Goal: Information Seeking & Learning: Learn about a topic

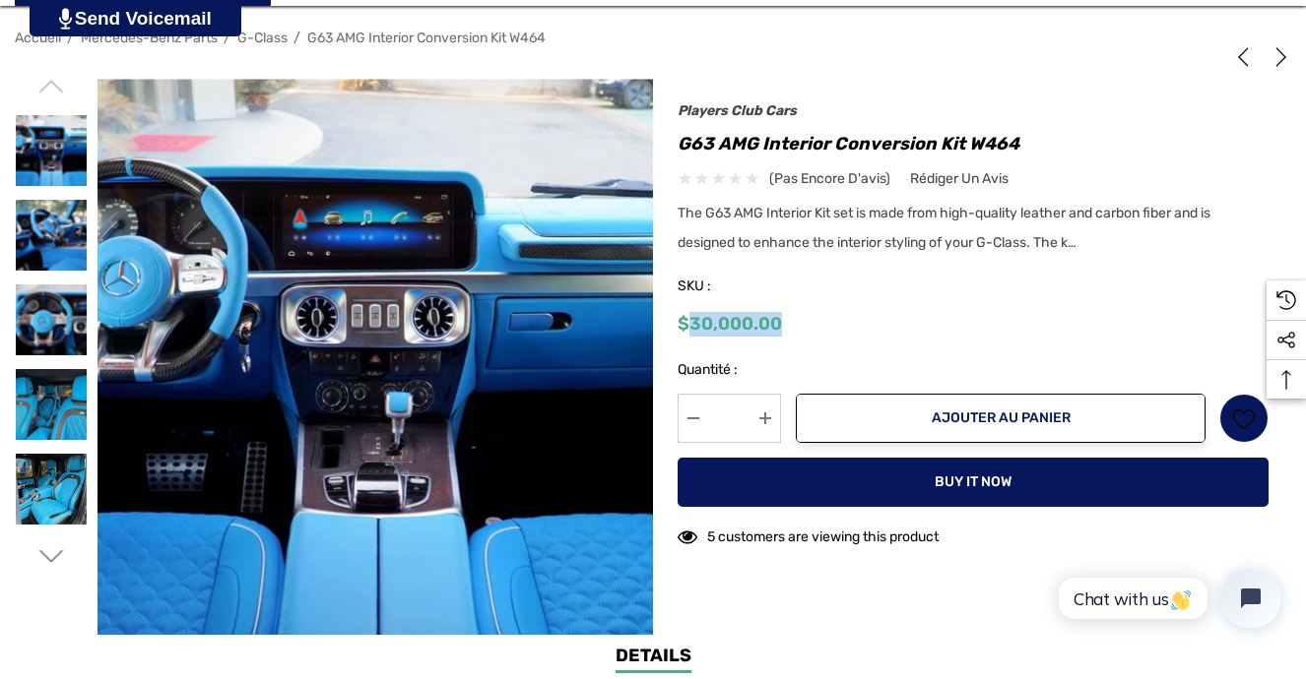
drag, startPoint x: 690, startPoint y: 325, endPoint x: 797, endPoint y: 325, distance: 106.3
click at [797, 325] on div "$30,000.00" at bounding box center [972, 324] width 591 height 25
click at [38, 169] on img at bounding box center [51, 150] width 71 height 71
click at [37, 208] on img at bounding box center [51, 235] width 71 height 71
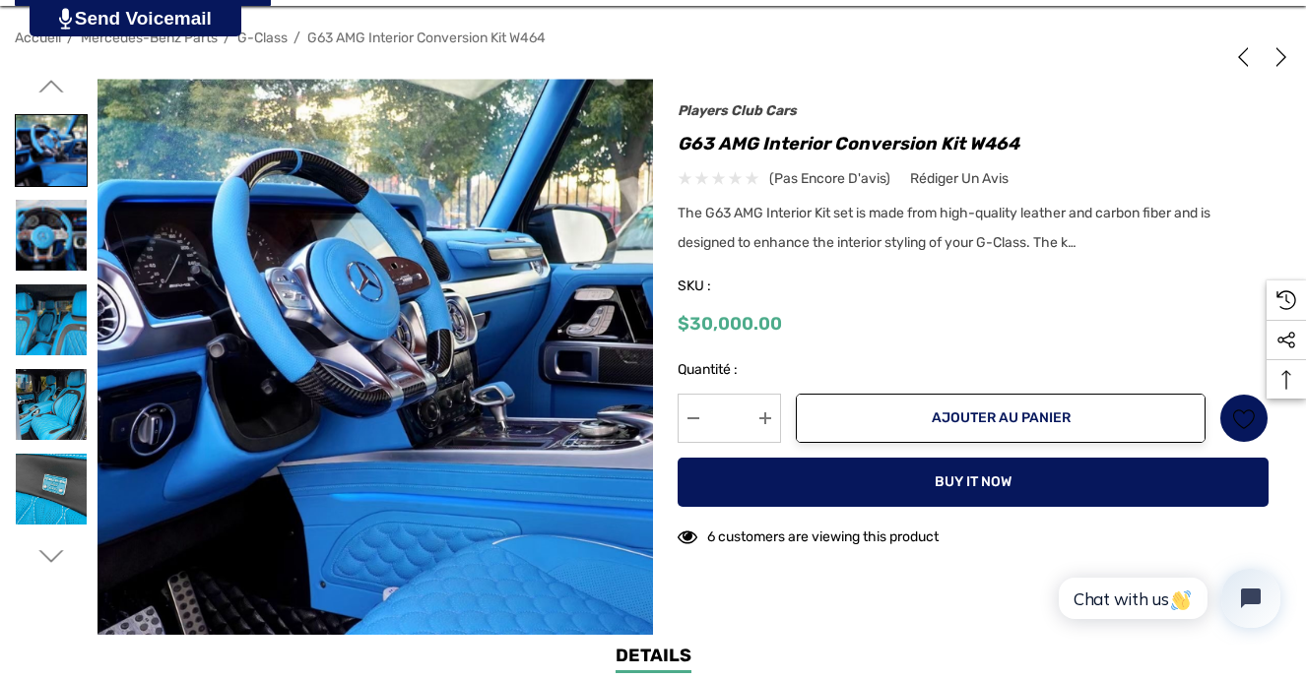
click at [37, 208] on img at bounding box center [51, 235] width 71 height 71
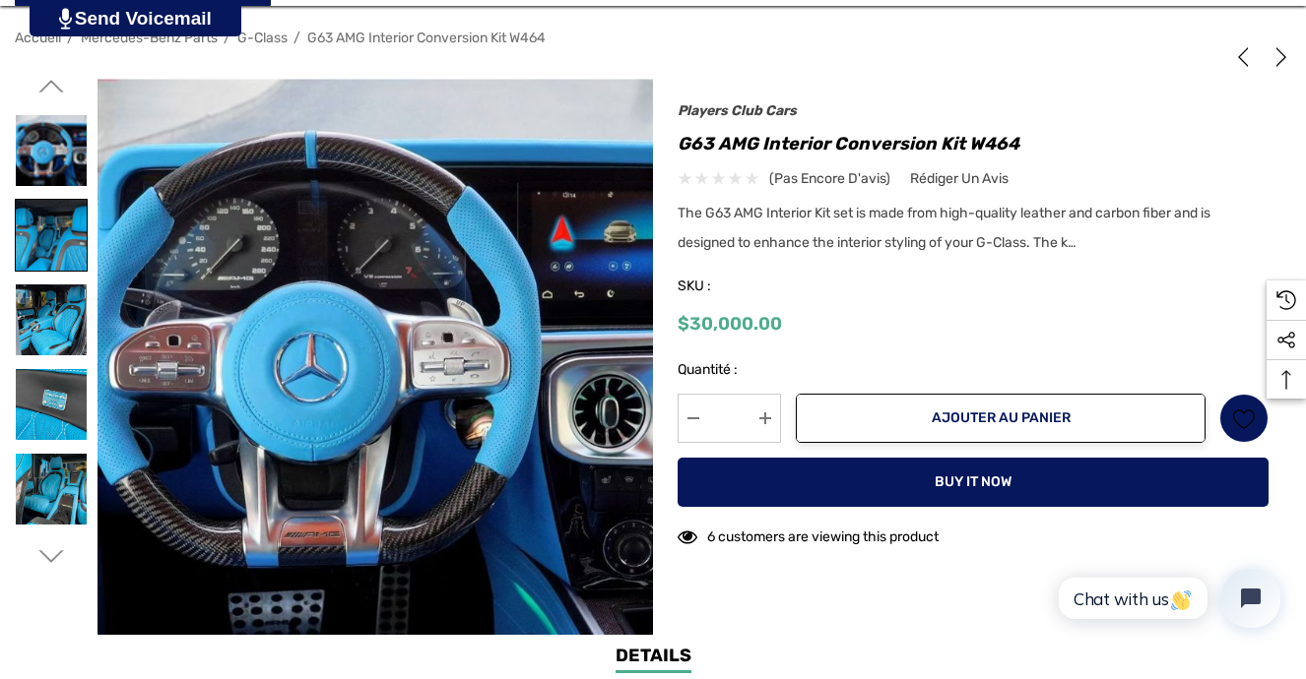
click at [36, 208] on img at bounding box center [51, 235] width 71 height 71
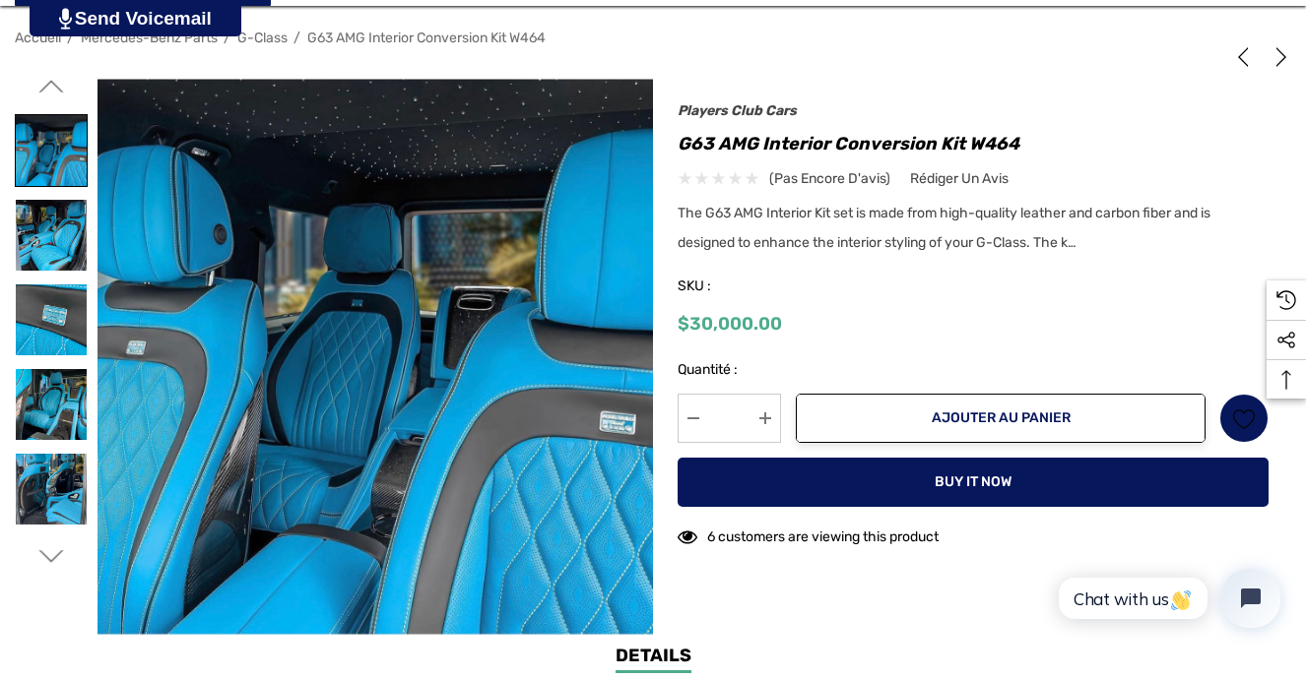
click at [36, 208] on img at bounding box center [51, 235] width 71 height 71
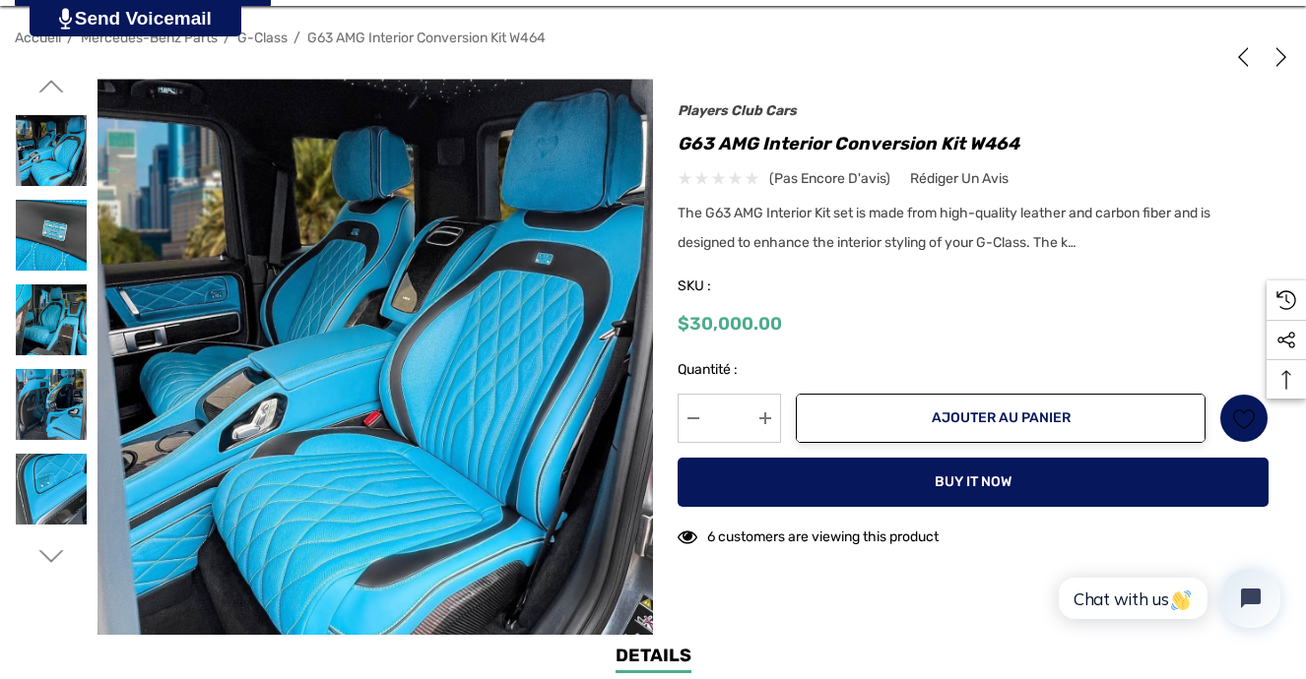
click at [36, 208] on img at bounding box center [51, 235] width 71 height 71
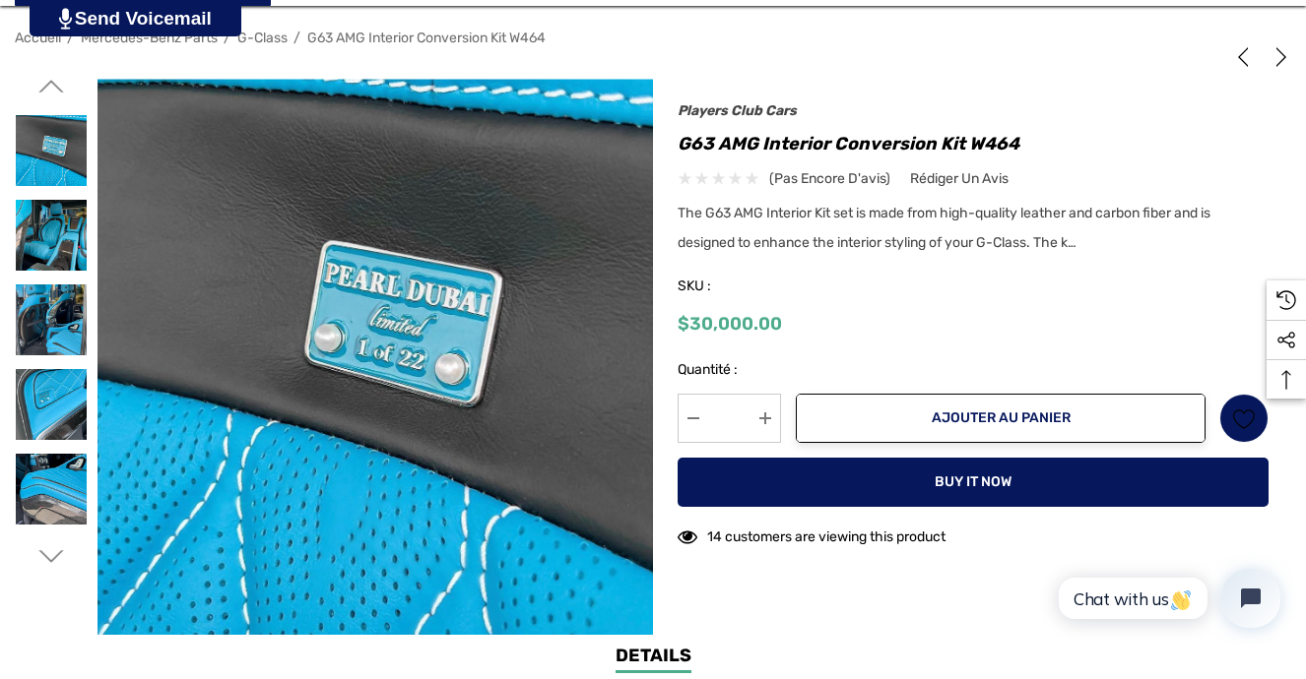
click at [36, 208] on img at bounding box center [51, 235] width 71 height 71
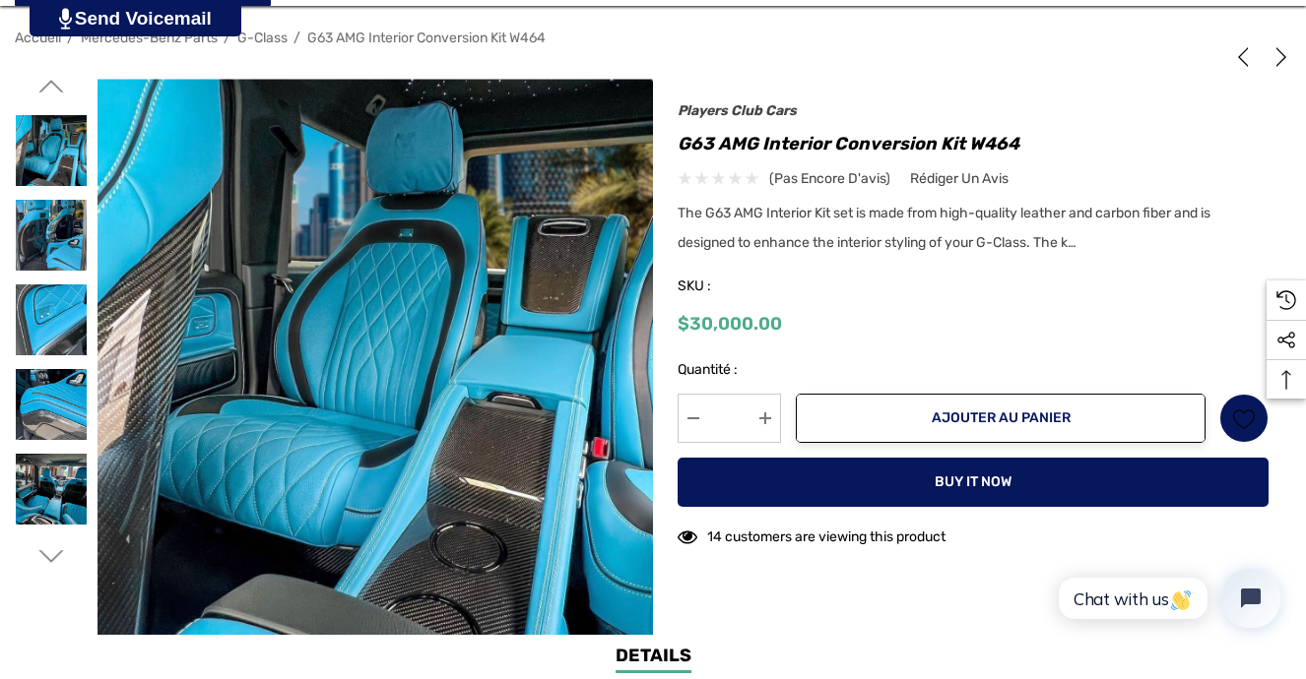
click at [36, 208] on img at bounding box center [51, 235] width 71 height 71
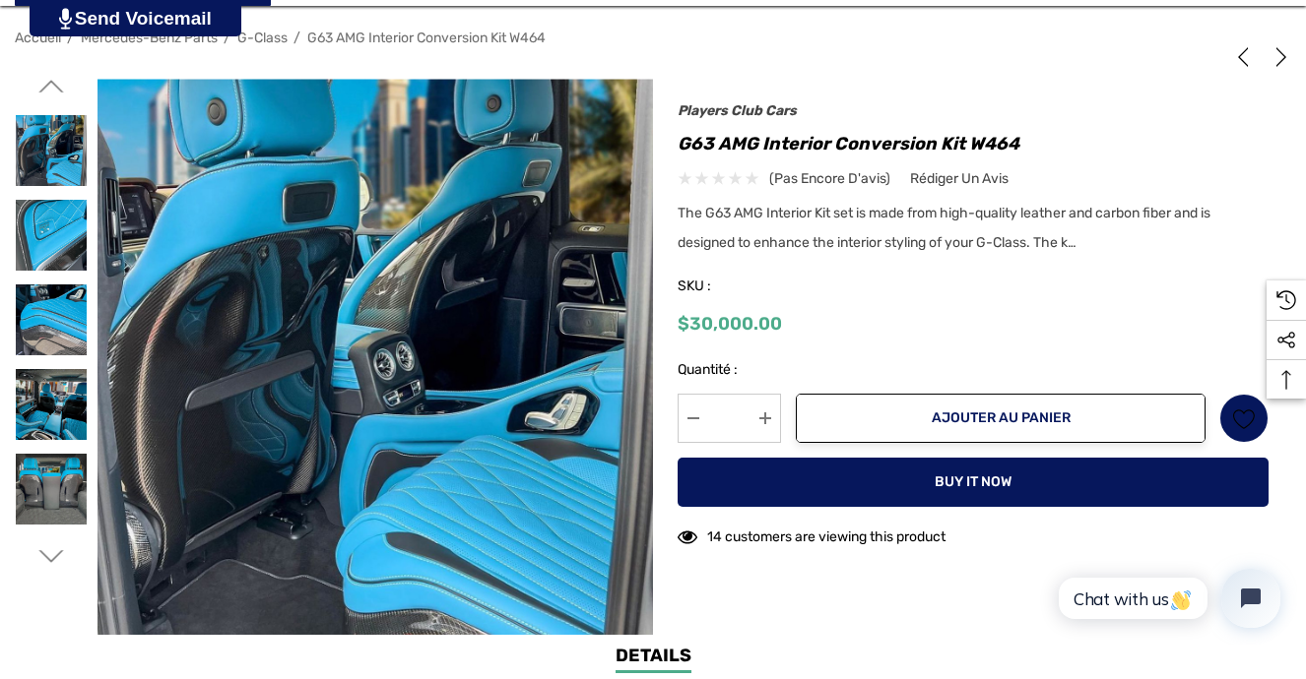
click at [36, 208] on img at bounding box center [51, 235] width 71 height 71
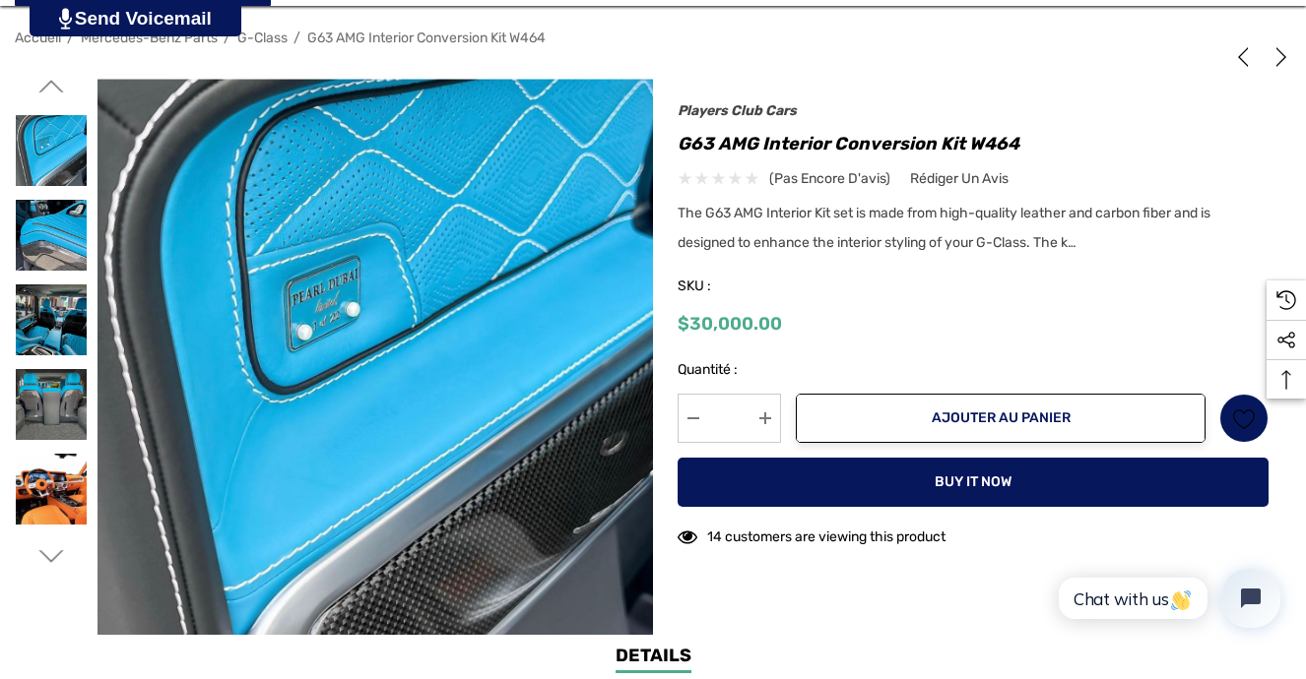
click at [36, 208] on img at bounding box center [51, 235] width 71 height 71
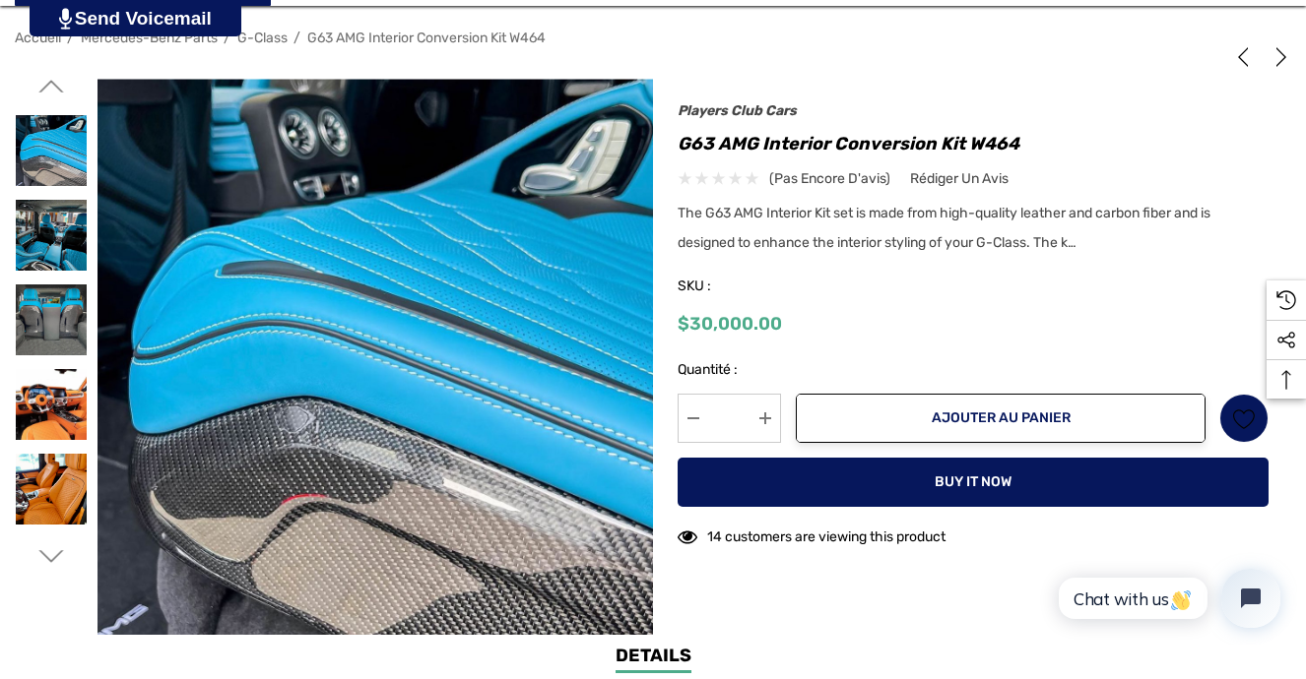
click at [36, 208] on img at bounding box center [51, 235] width 71 height 71
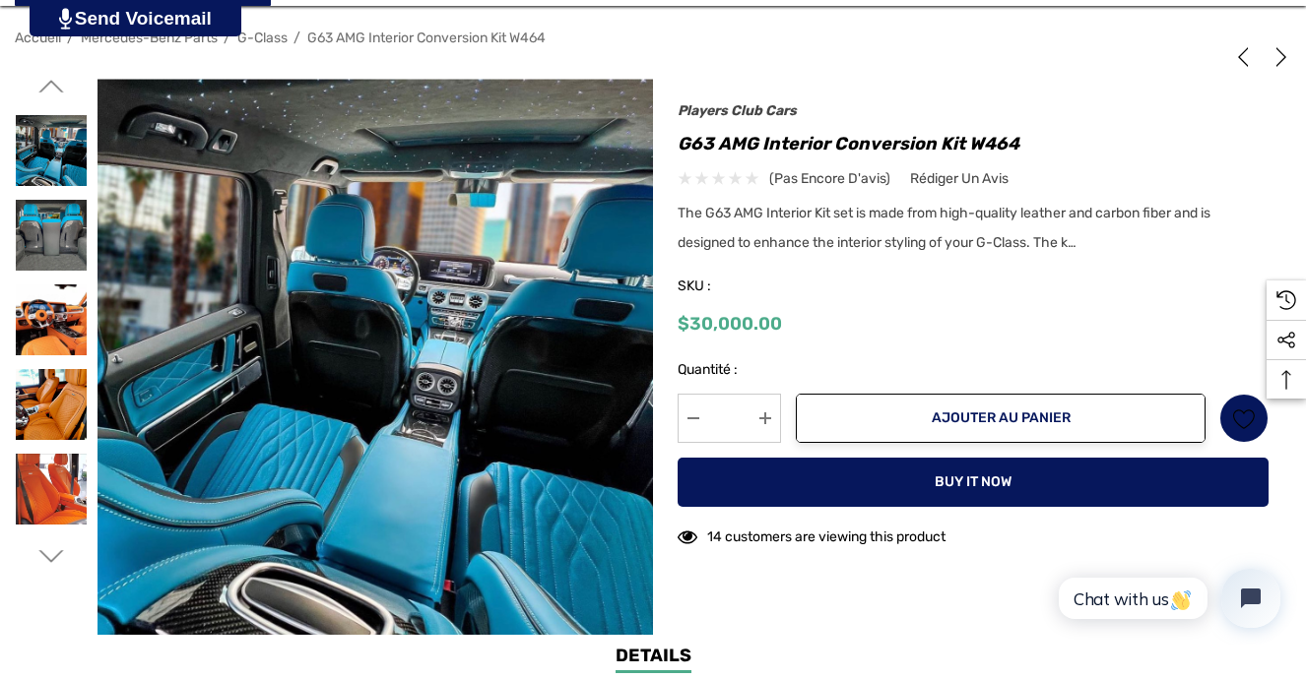
click at [36, 208] on img at bounding box center [51, 235] width 71 height 71
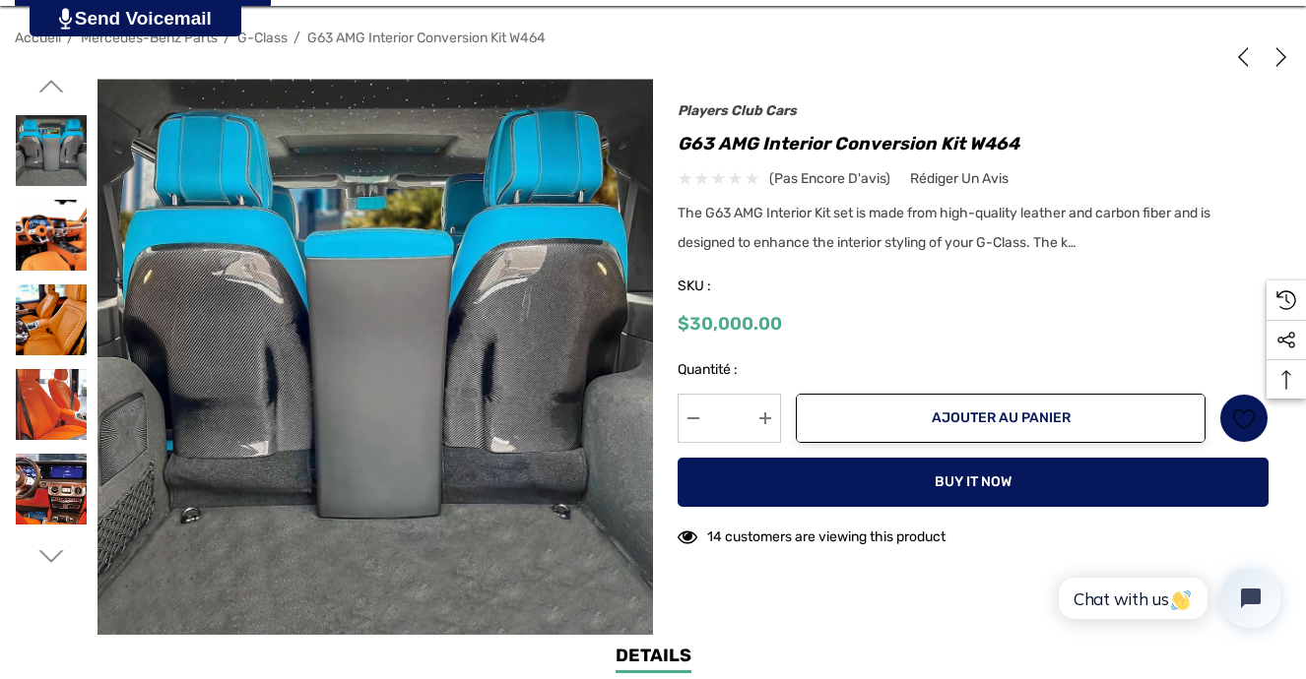
click at [36, 208] on img at bounding box center [51, 235] width 71 height 71
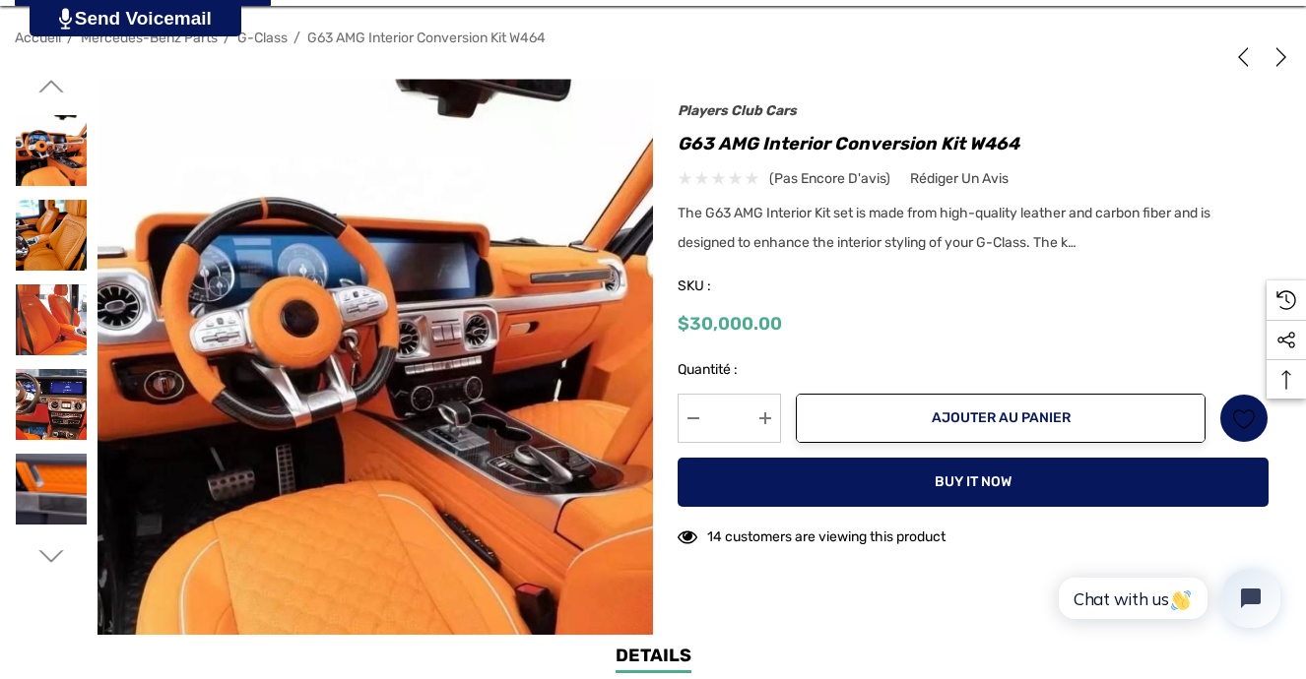
click at [36, 208] on img at bounding box center [51, 235] width 71 height 71
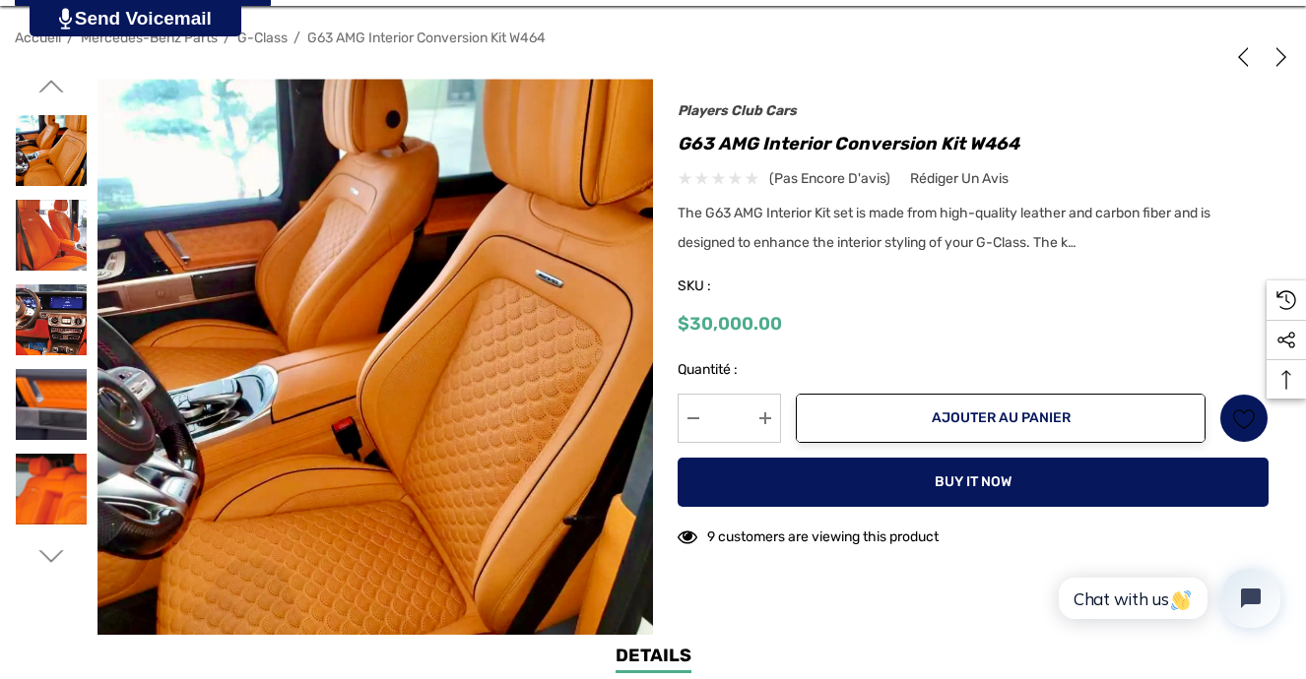
click at [36, 208] on img at bounding box center [51, 235] width 71 height 71
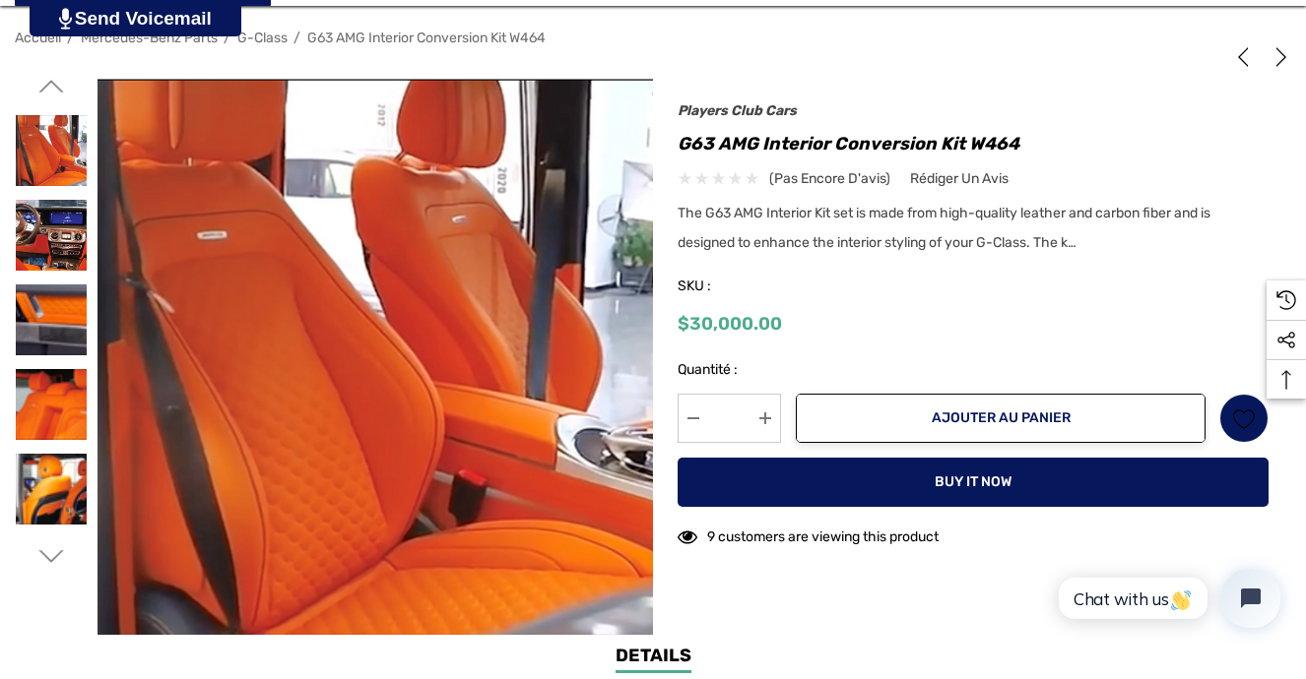
click at [36, 208] on img at bounding box center [51, 235] width 71 height 71
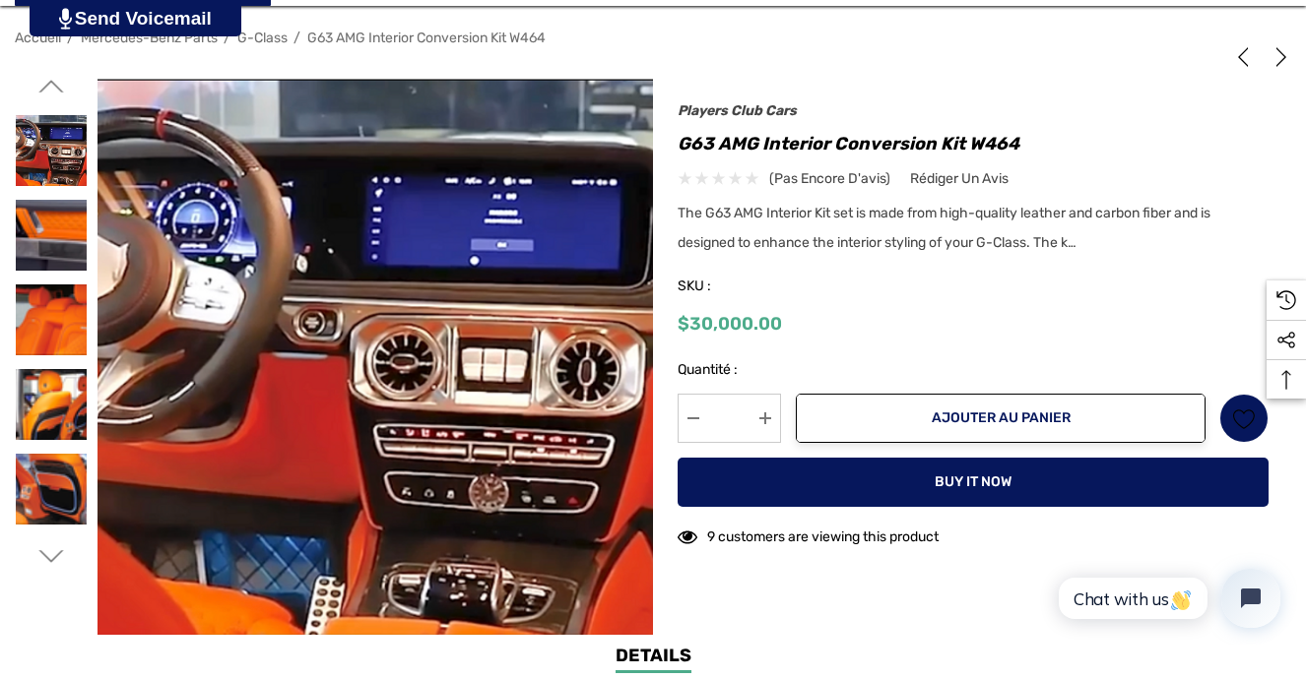
click at [36, 208] on img at bounding box center [51, 235] width 71 height 71
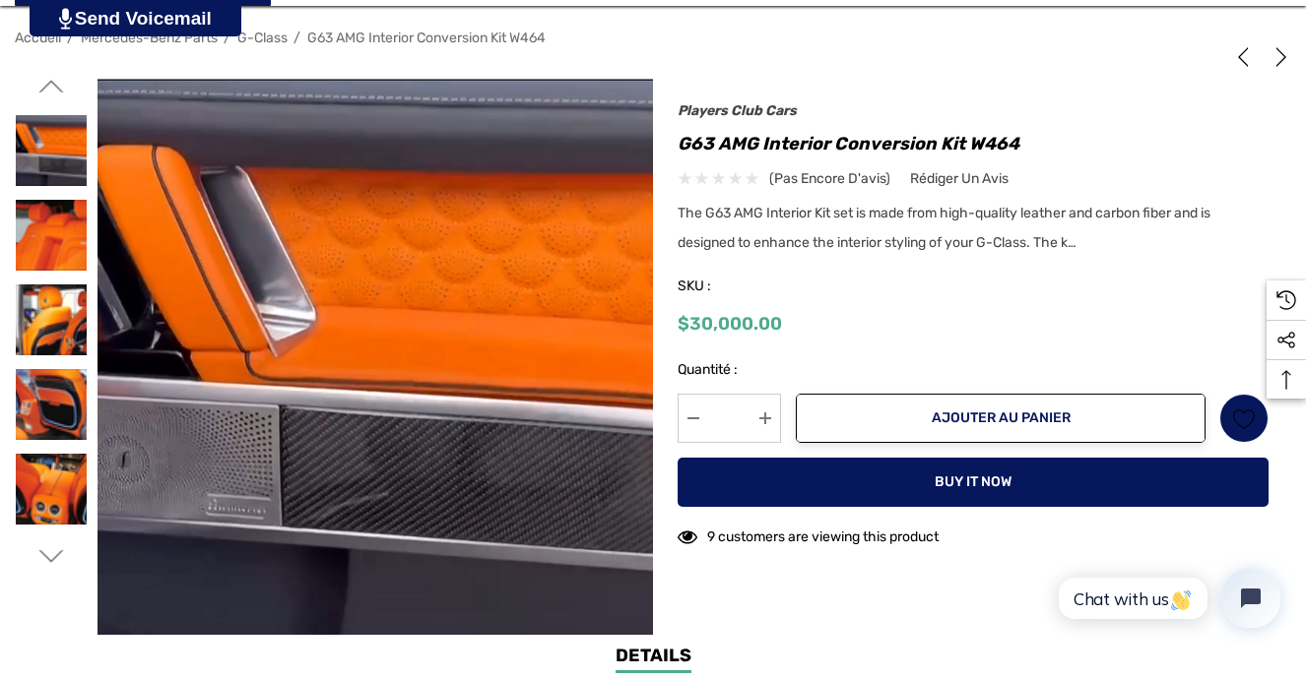
click at [36, 208] on img at bounding box center [51, 235] width 71 height 71
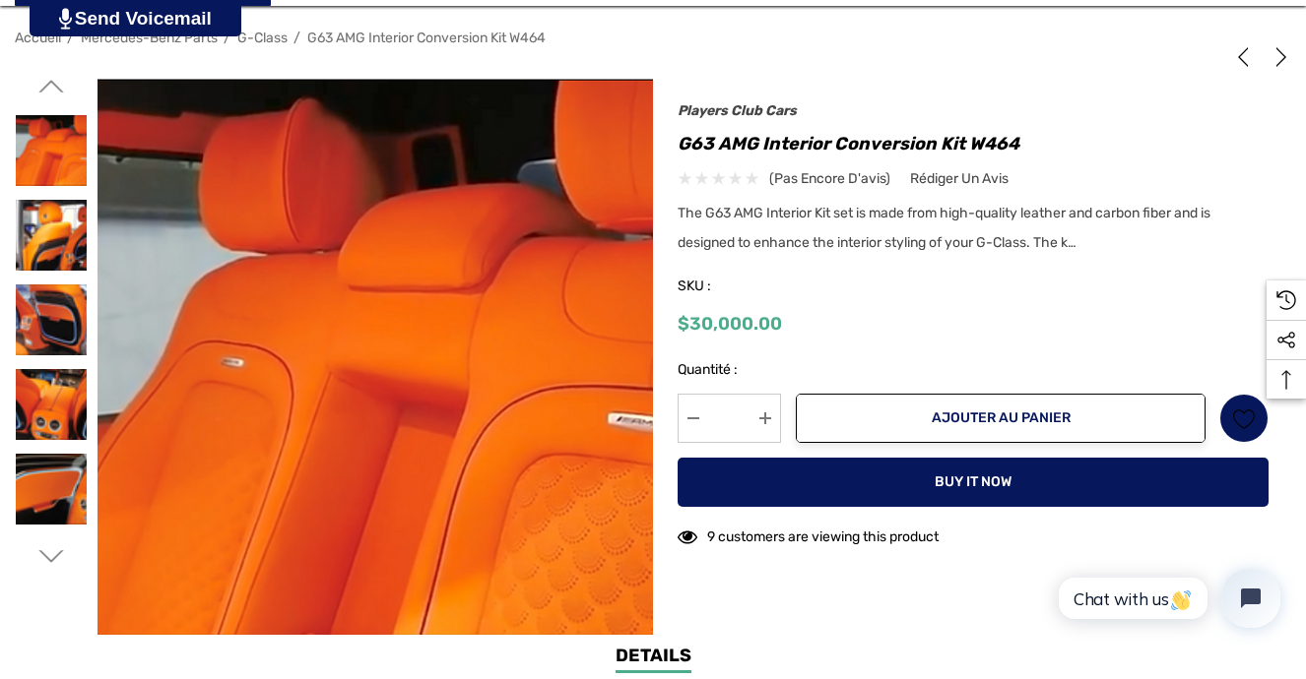
click at [36, 208] on img at bounding box center [51, 235] width 71 height 71
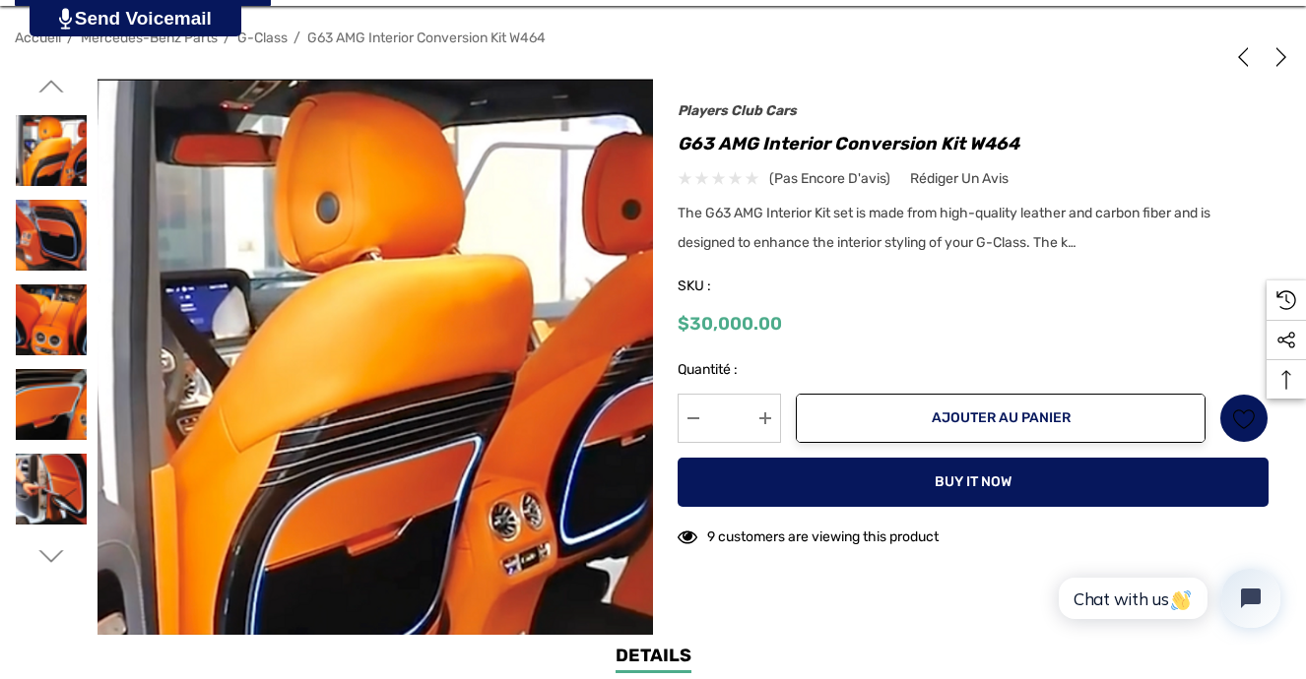
click at [36, 208] on img at bounding box center [51, 235] width 71 height 71
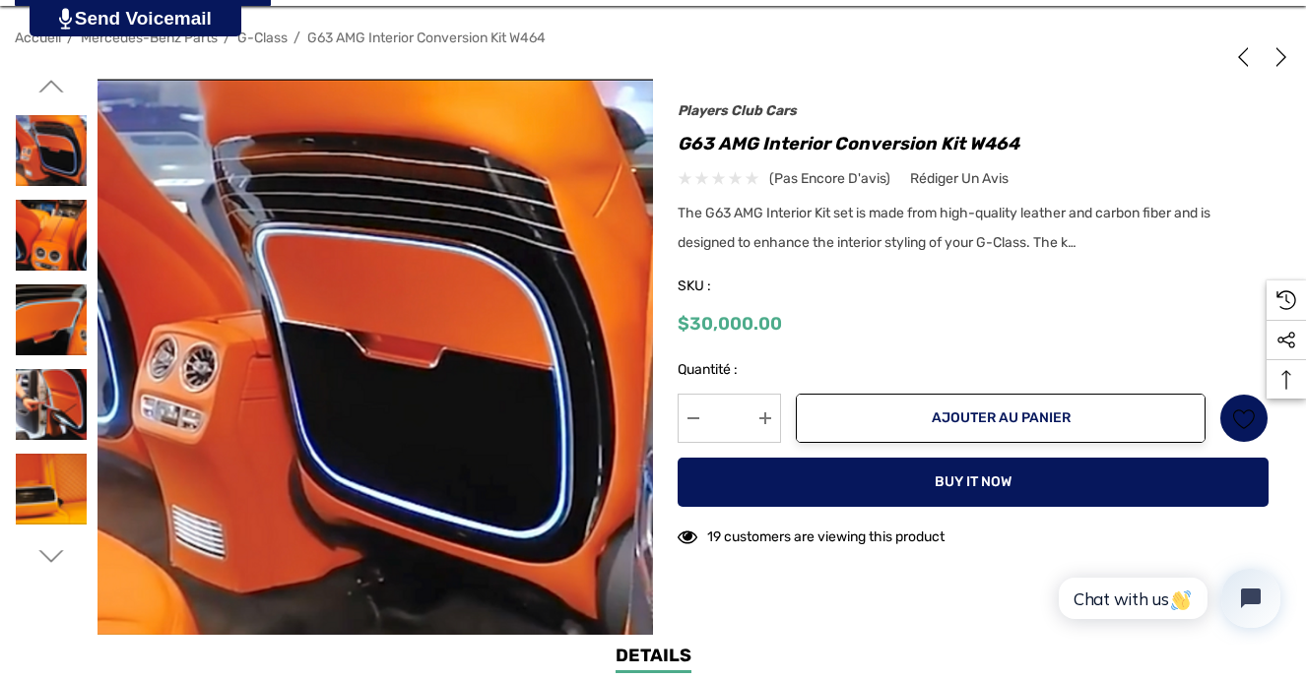
click at [36, 208] on img at bounding box center [51, 235] width 71 height 71
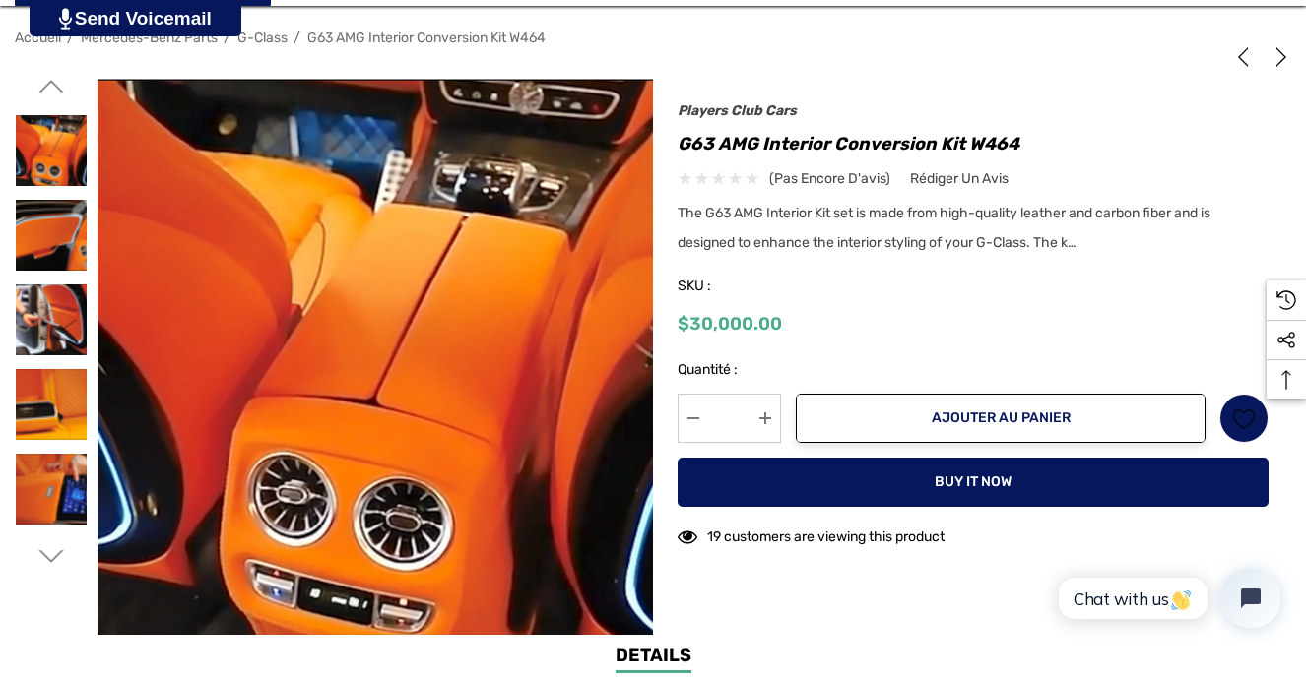
click at [36, 208] on img at bounding box center [51, 235] width 71 height 71
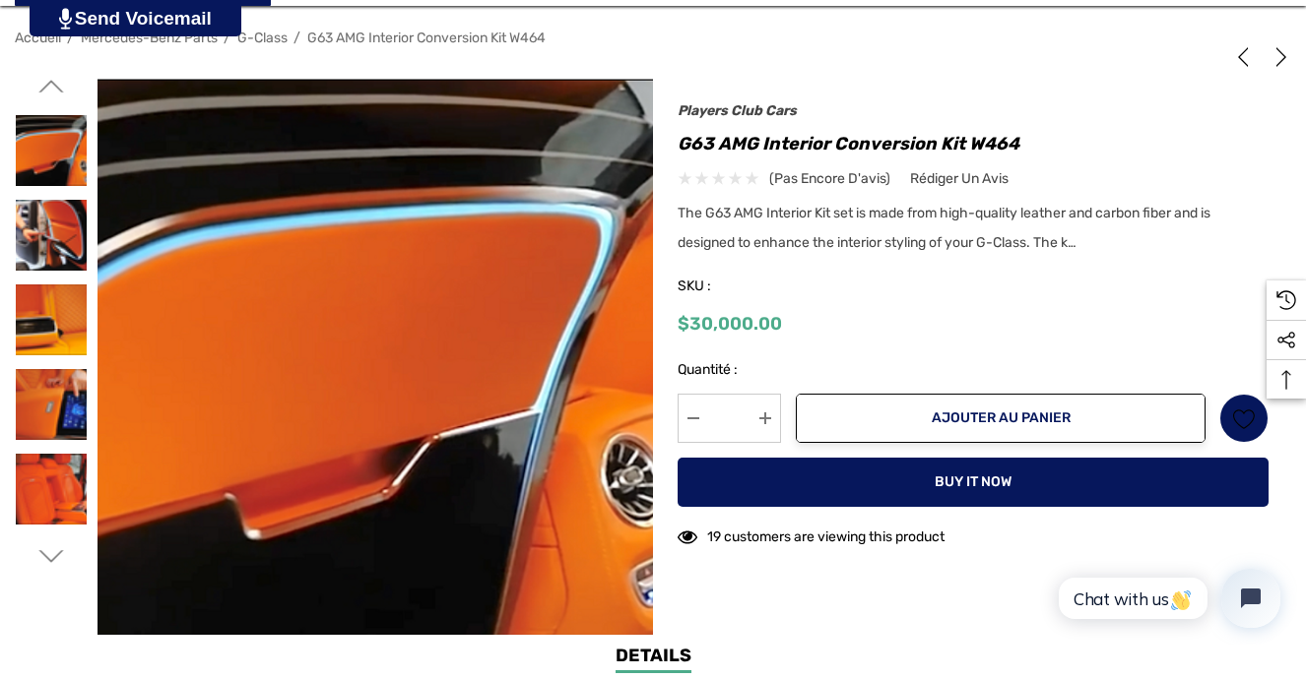
click at [36, 208] on img at bounding box center [51, 235] width 71 height 71
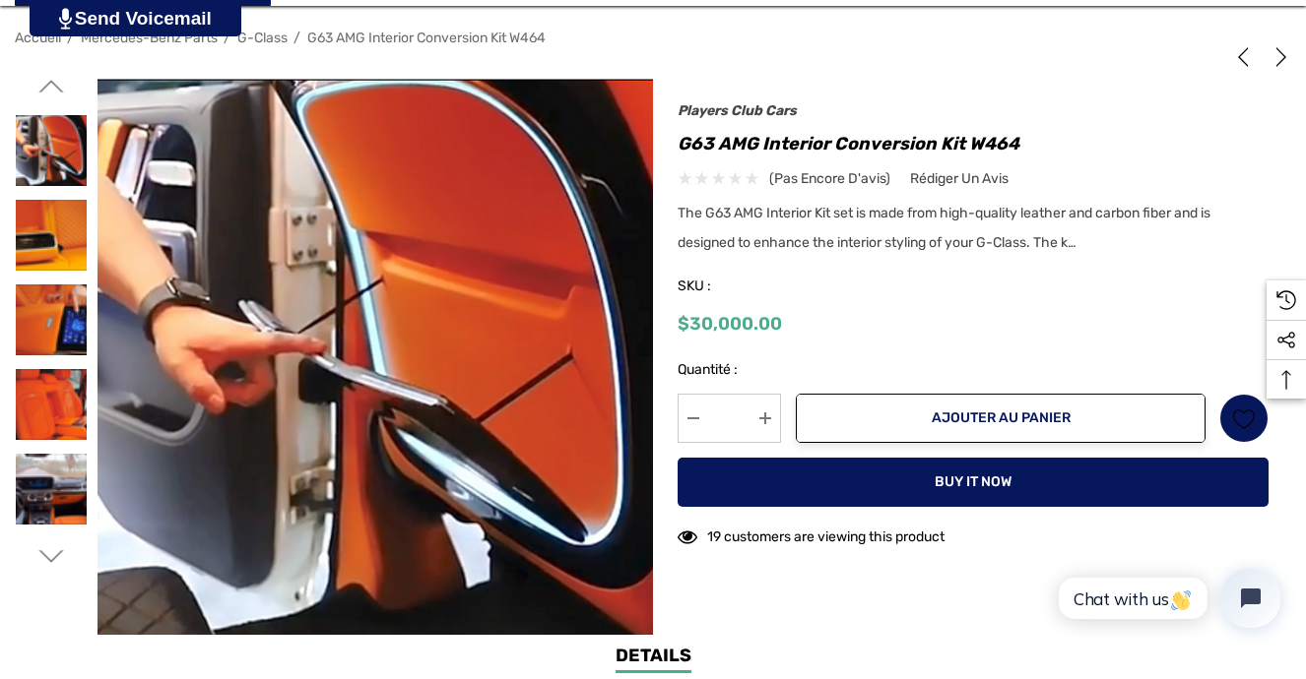
click at [36, 208] on img at bounding box center [51, 235] width 71 height 71
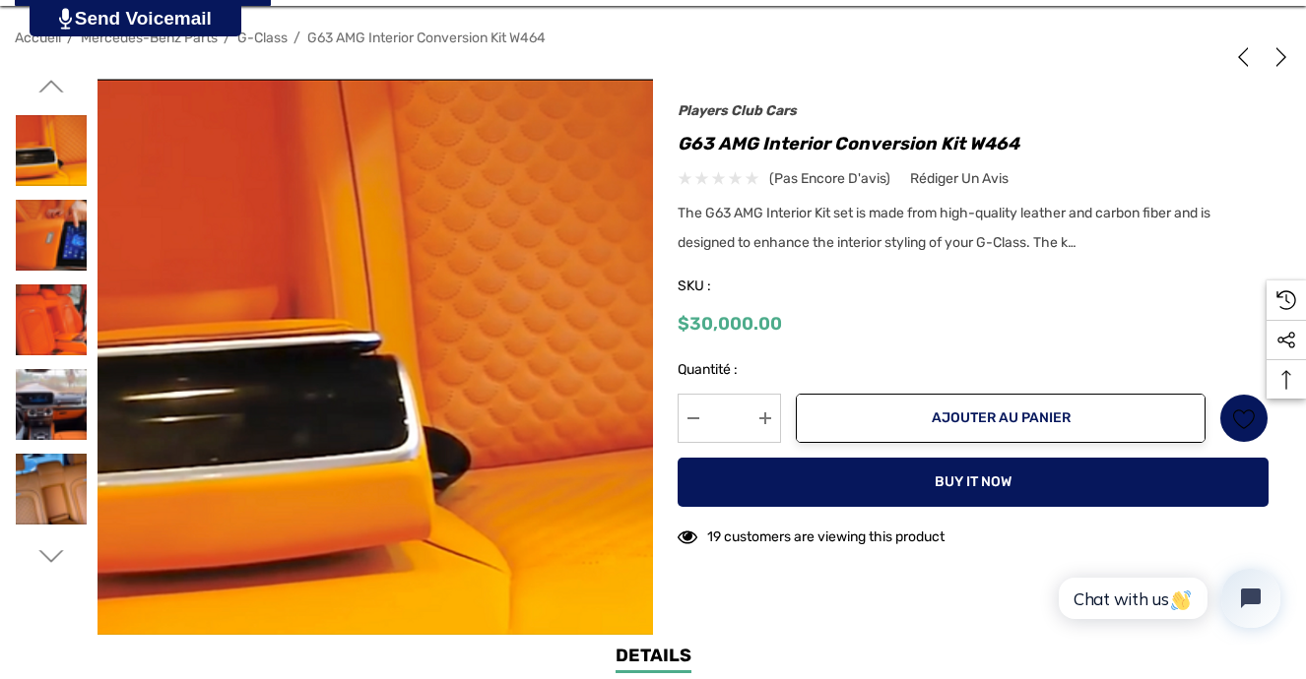
click at [36, 208] on img at bounding box center [51, 235] width 71 height 71
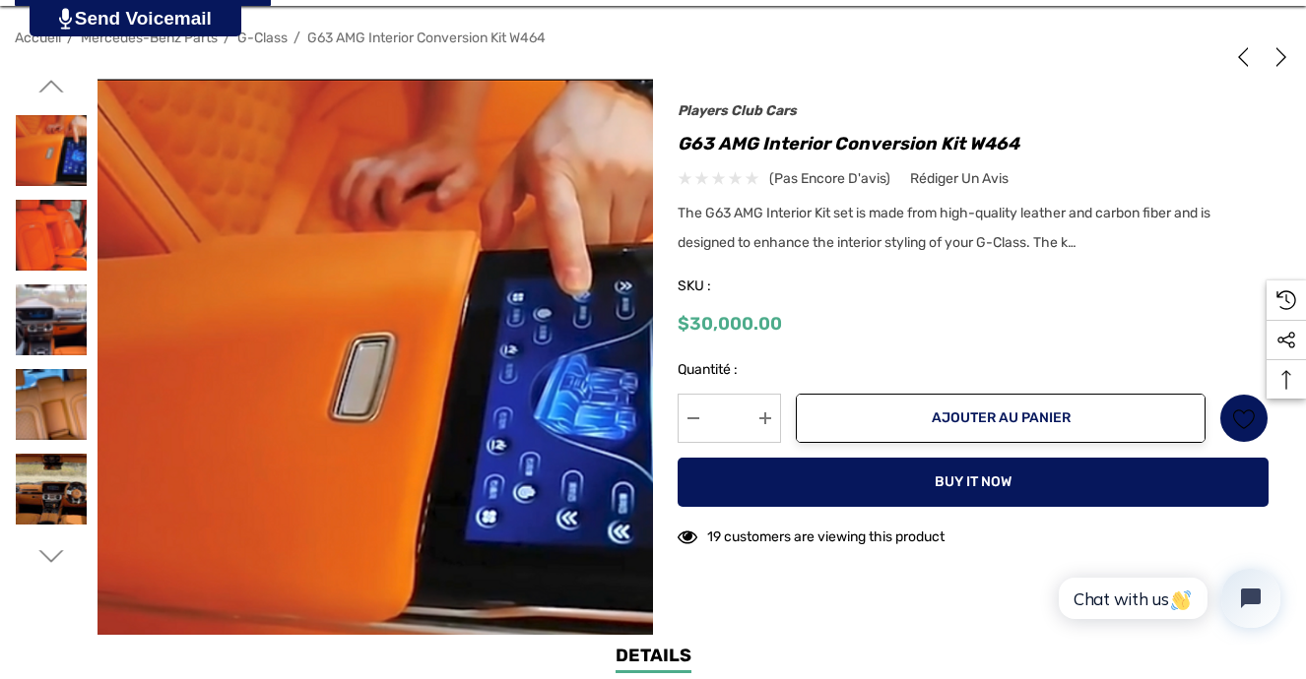
click at [36, 208] on img at bounding box center [51, 235] width 71 height 71
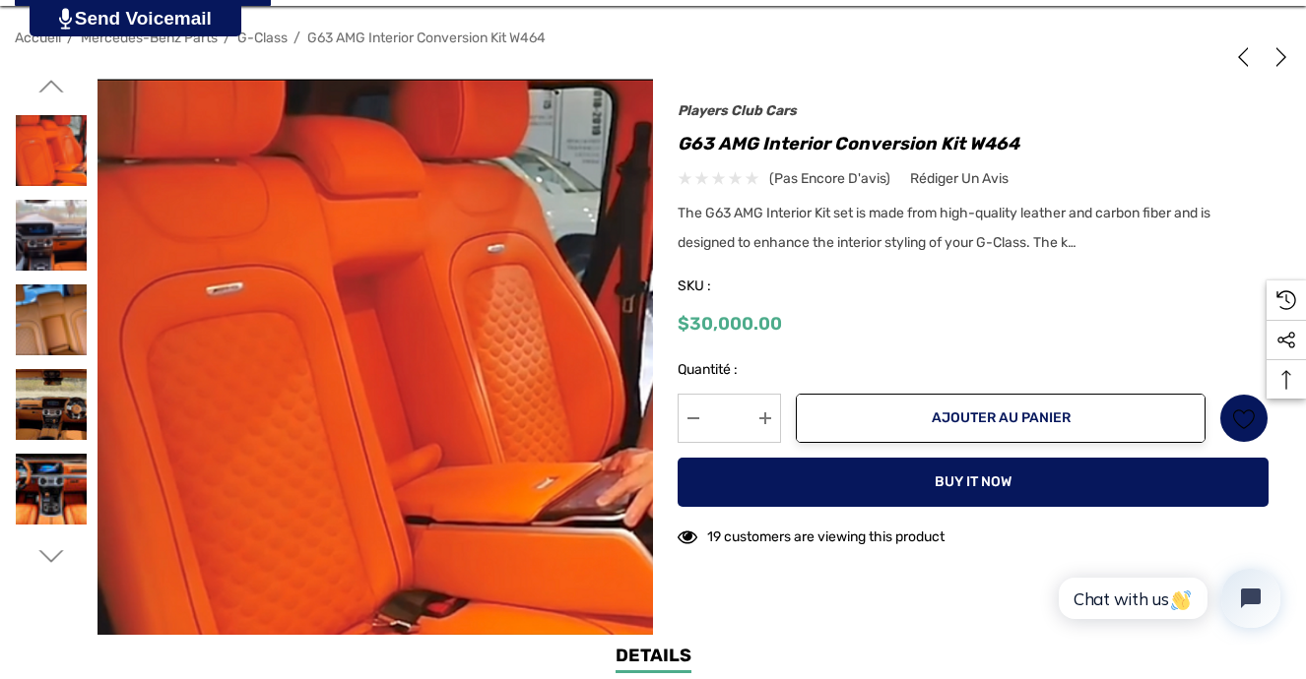
click at [36, 208] on img at bounding box center [51, 235] width 71 height 71
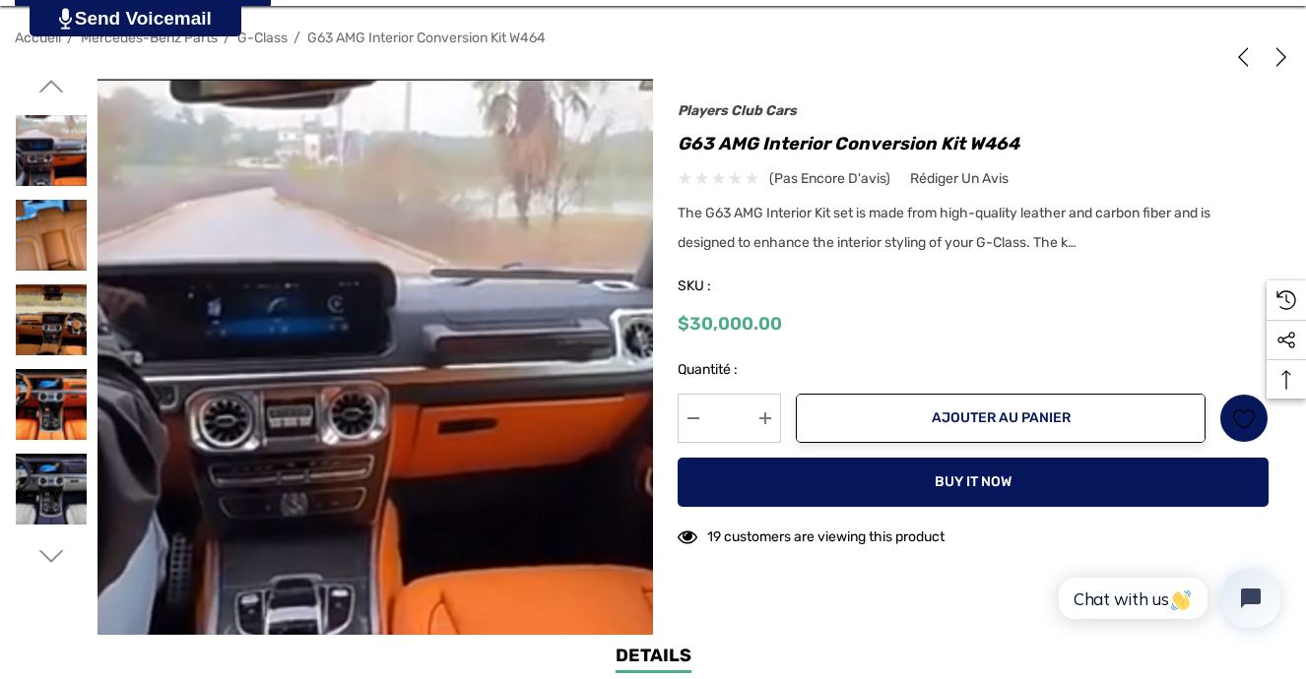
click at [36, 208] on img at bounding box center [51, 235] width 71 height 71
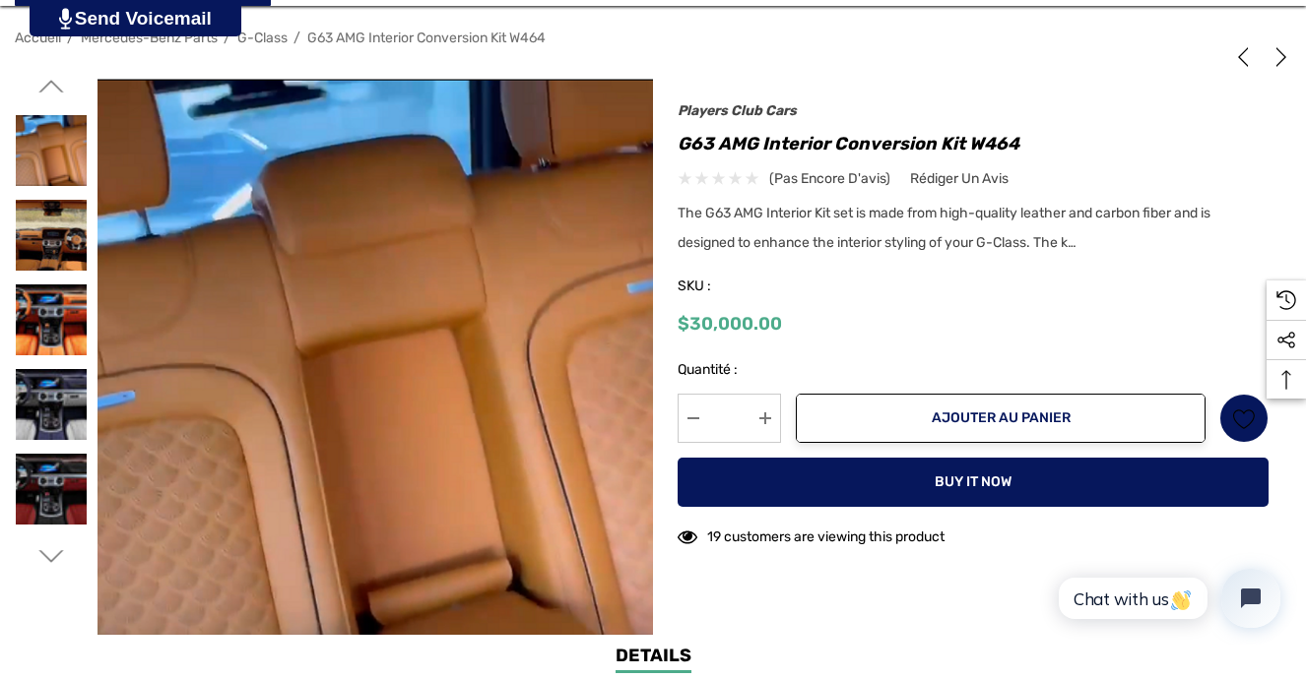
click at [36, 208] on img at bounding box center [51, 235] width 71 height 71
